Goal: Register for event/course

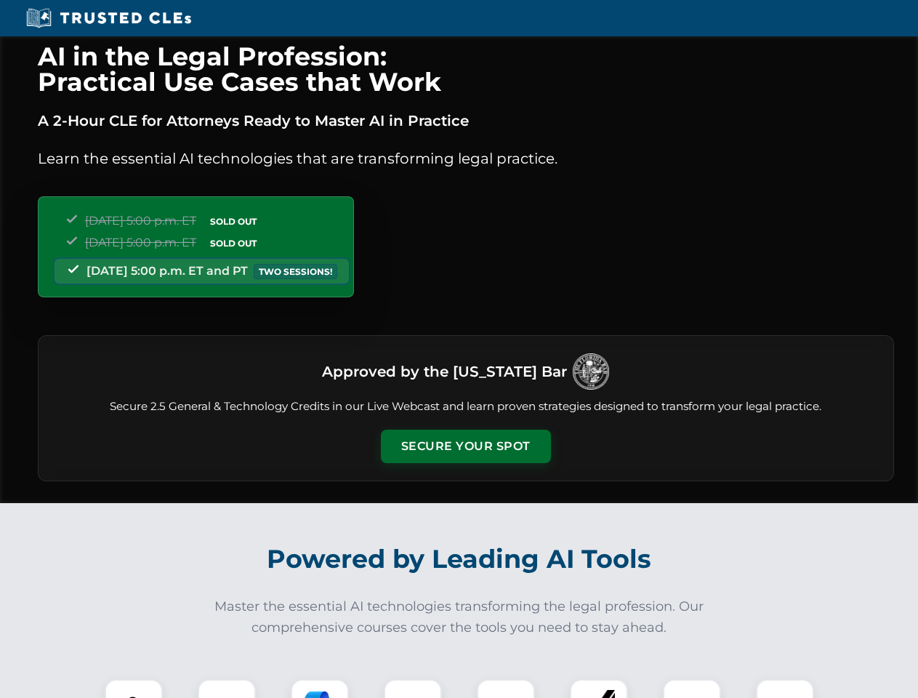
click at [465, 446] on button "Secure Your Spot" at bounding box center [466, 446] width 170 height 33
click at [134, 688] on img at bounding box center [134, 708] width 42 height 42
click at [227, 688] on div at bounding box center [227, 708] width 58 height 58
